Goal: Transaction & Acquisition: Purchase product/service

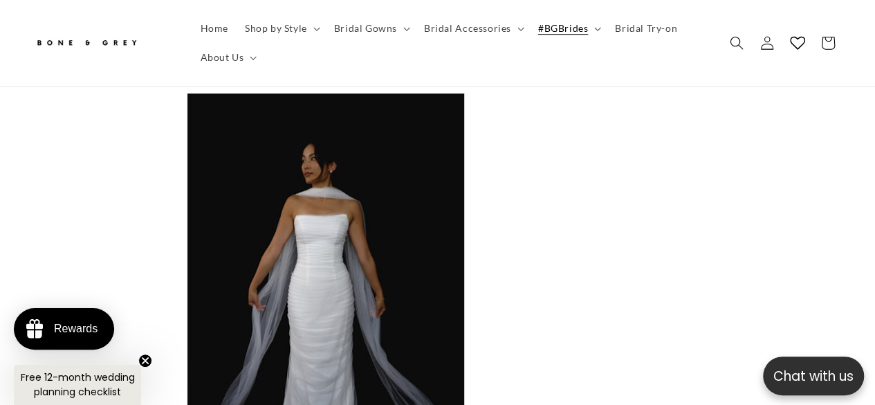
scroll to position [5735, 0]
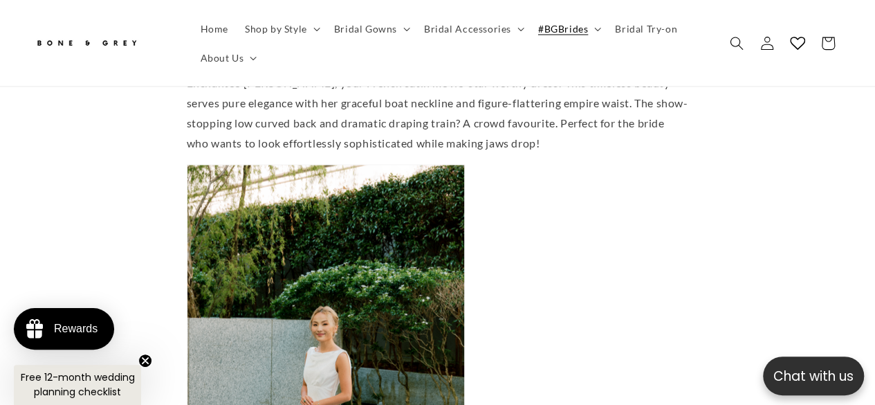
scroll to position [6704, 0]
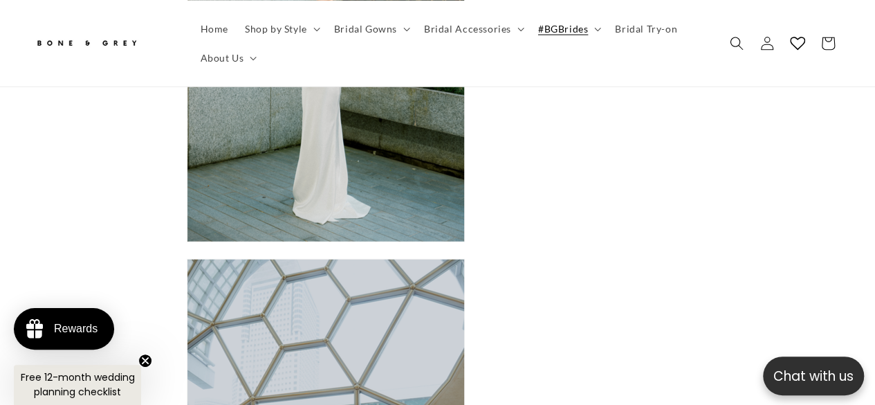
scroll to position [0, 0]
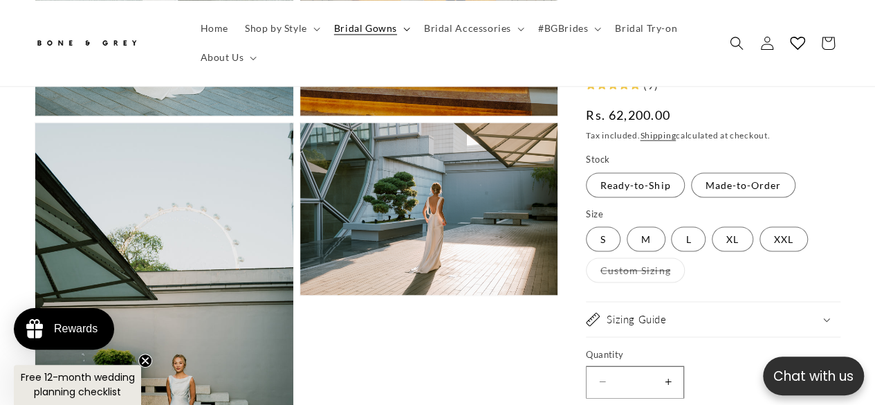
scroll to position [0, 543]
click at [357, 25] on summary "Bridal Gowns" at bounding box center [371, 28] width 90 height 29
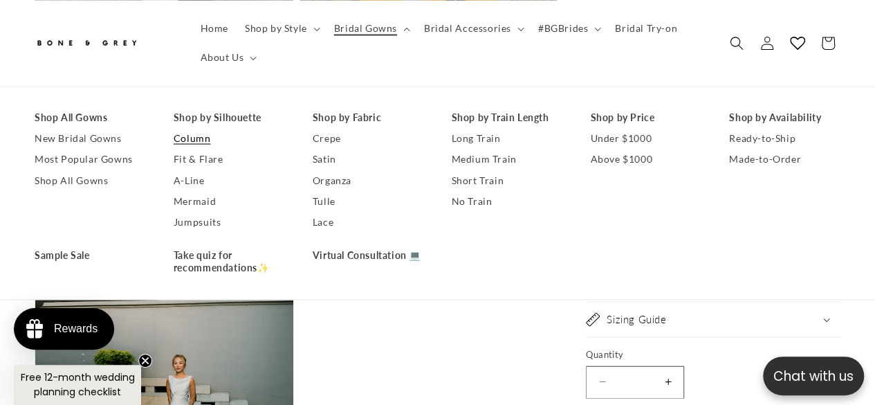
click at [209, 128] on link "Column" at bounding box center [229, 138] width 111 height 21
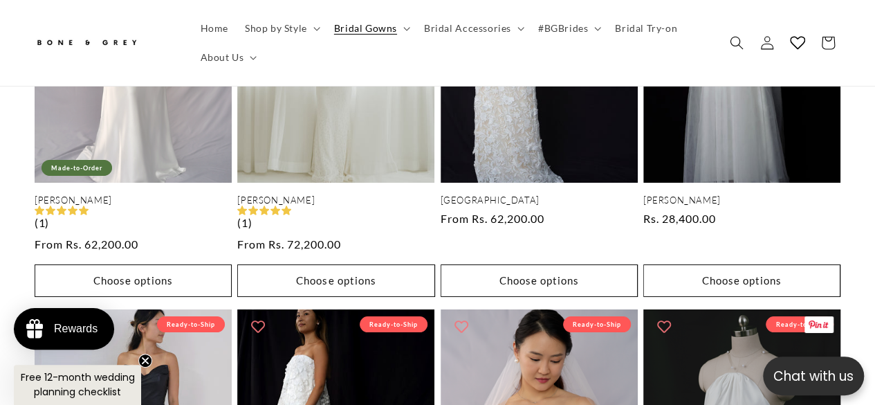
scroll to position [2345, 0]
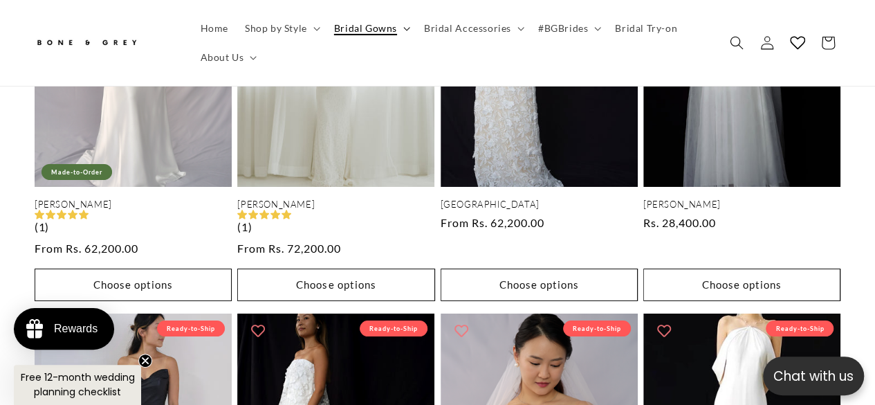
click at [334, 33] on span "Bridal Gowns" at bounding box center [365, 28] width 63 height 12
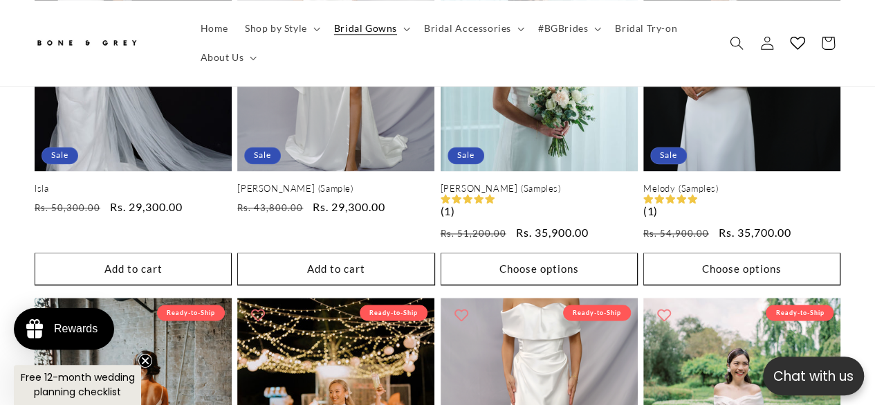
scroll to position [0, 271]
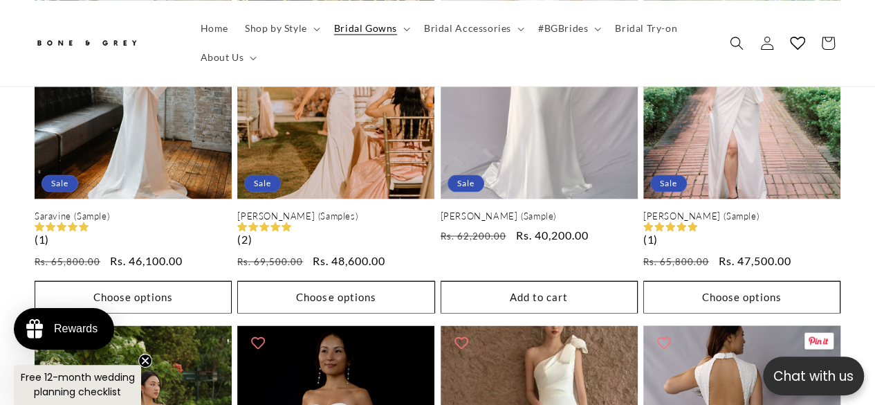
scroll to position [1584, 0]
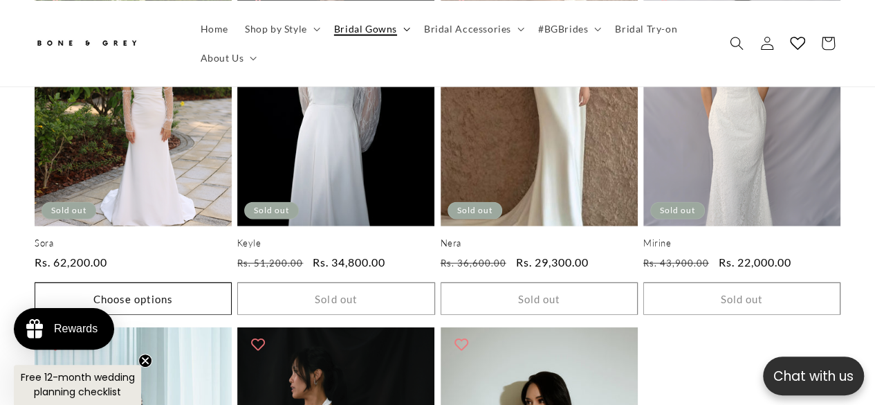
click at [403, 28] on icon at bounding box center [406, 29] width 7 height 4
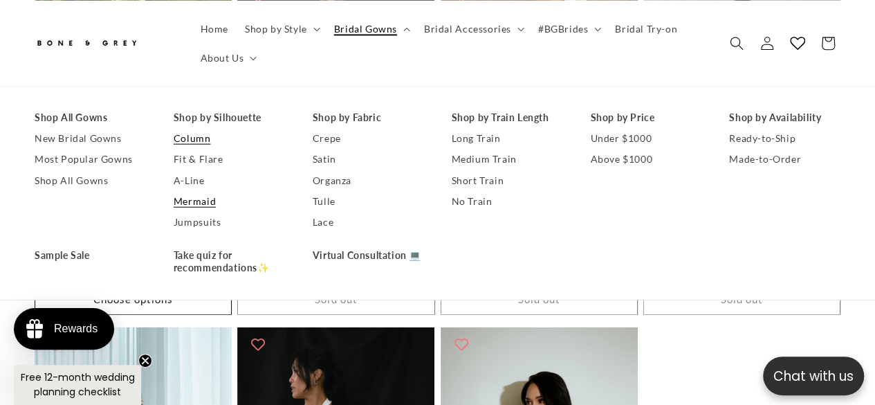
scroll to position [0, 271]
click at [104, 128] on link "New Bridal Gowns" at bounding box center [90, 138] width 111 height 21
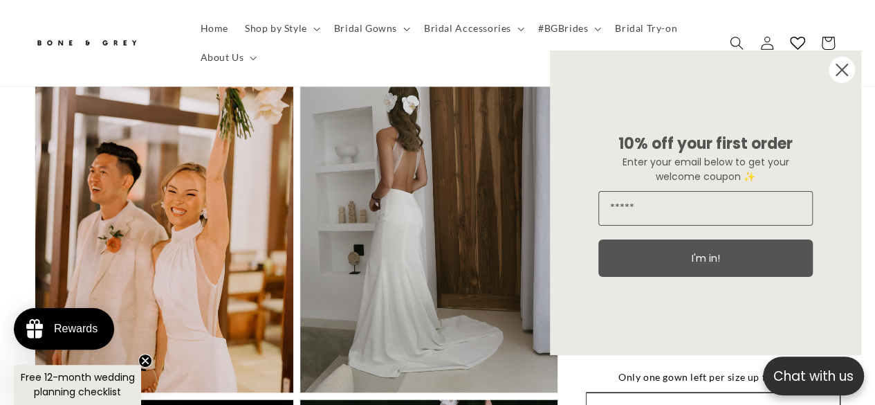
scroll to position [0, 543]
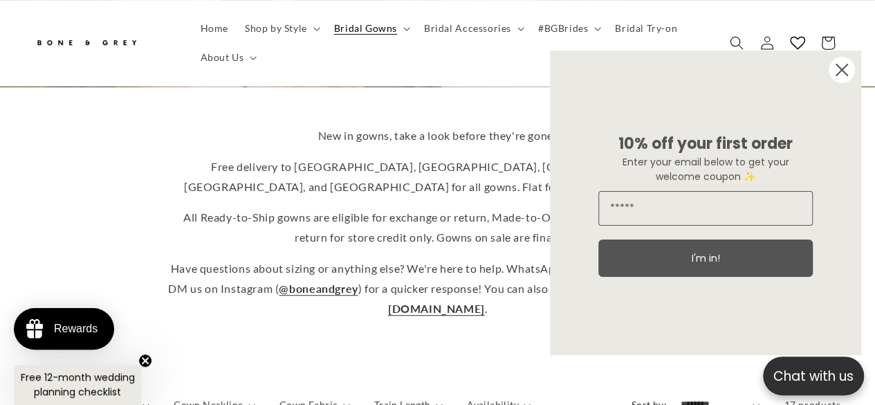
scroll to position [338, 0]
click at [840, 62] on circle "Close dialog" at bounding box center [842, 70] width 26 height 26
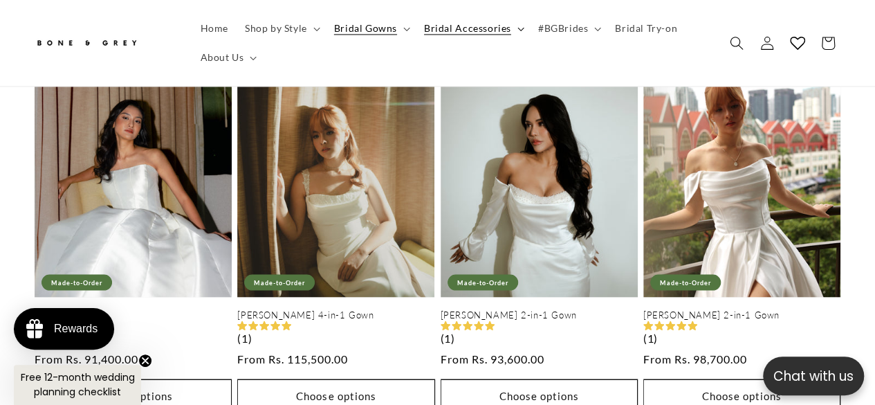
scroll to position [0, 271]
click at [424, 30] on span "Bridal Accessories" at bounding box center [467, 28] width 87 height 12
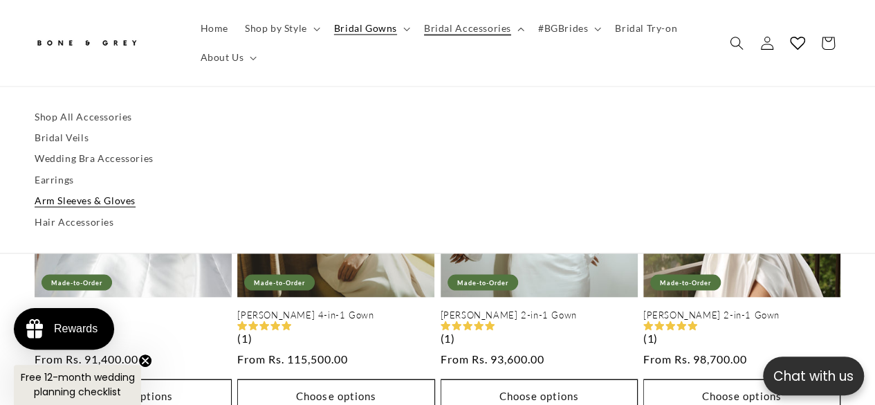
click at [133, 190] on link "Arm Sleeves & Gloves" at bounding box center [438, 200] width 806 height 21
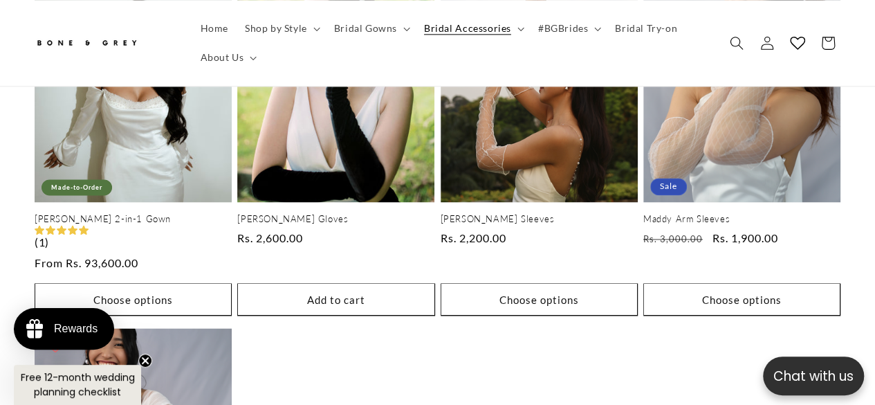
scroll to position [891, 0]
